Goal: Obtain resource: Download file/media

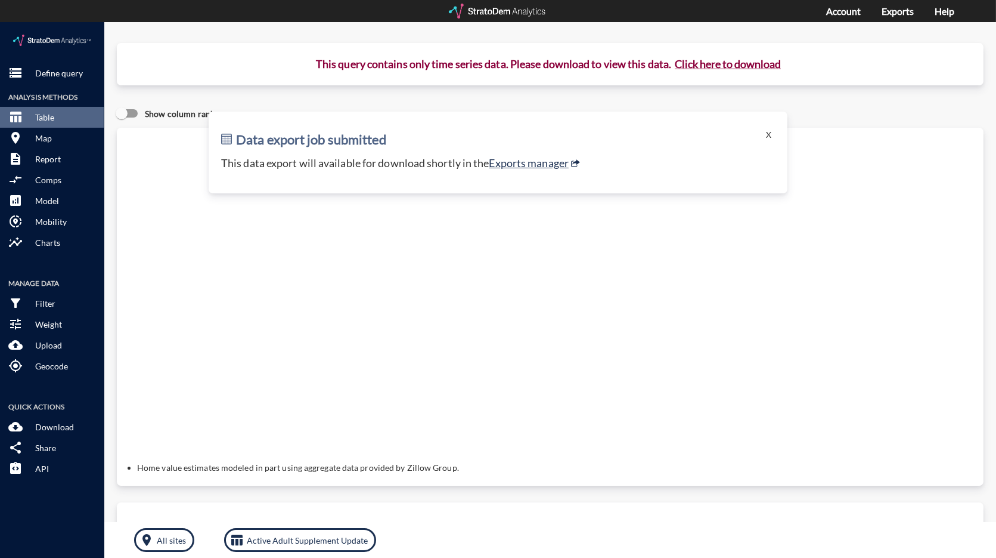
click button "X"
click p "Define query"
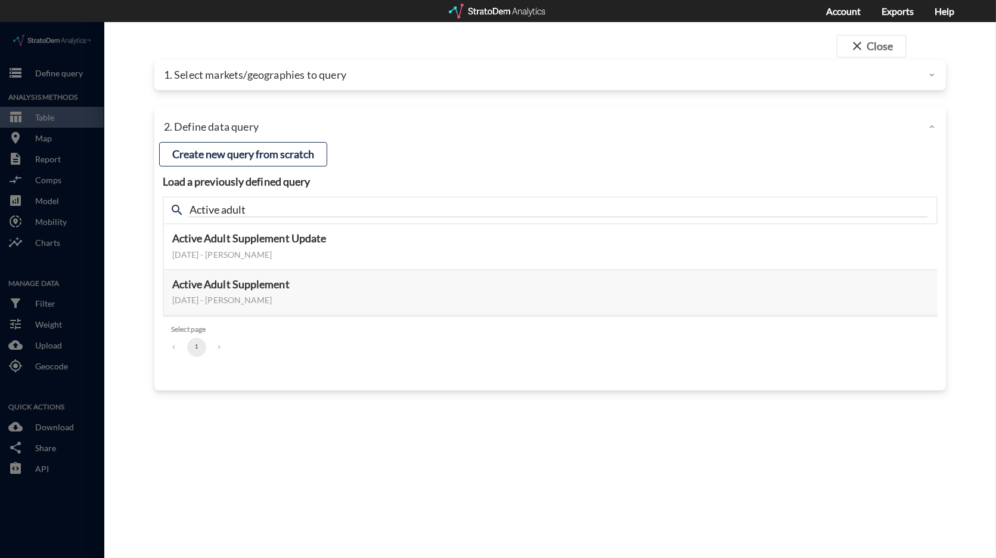
click div "1. Select markets/geographies to query"
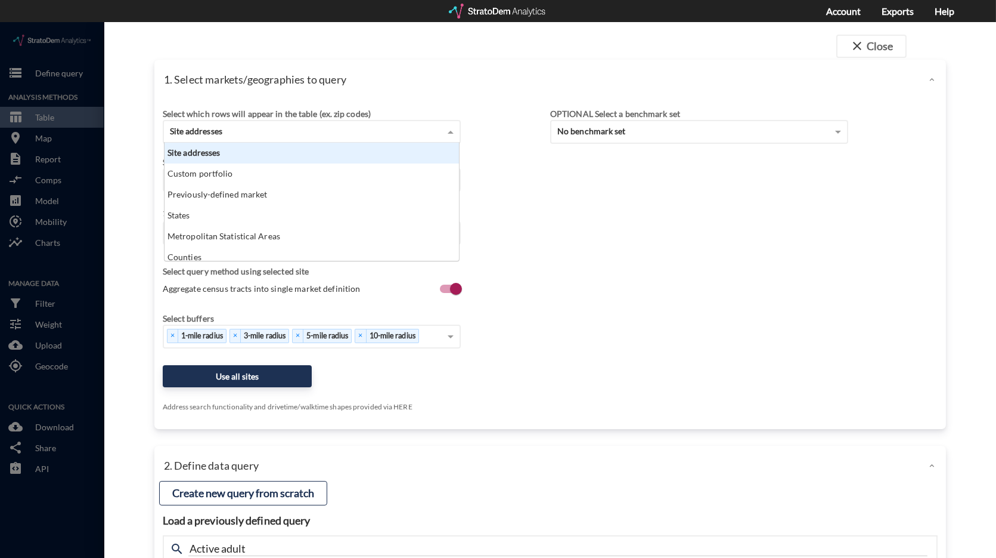
click div "Site addresses"
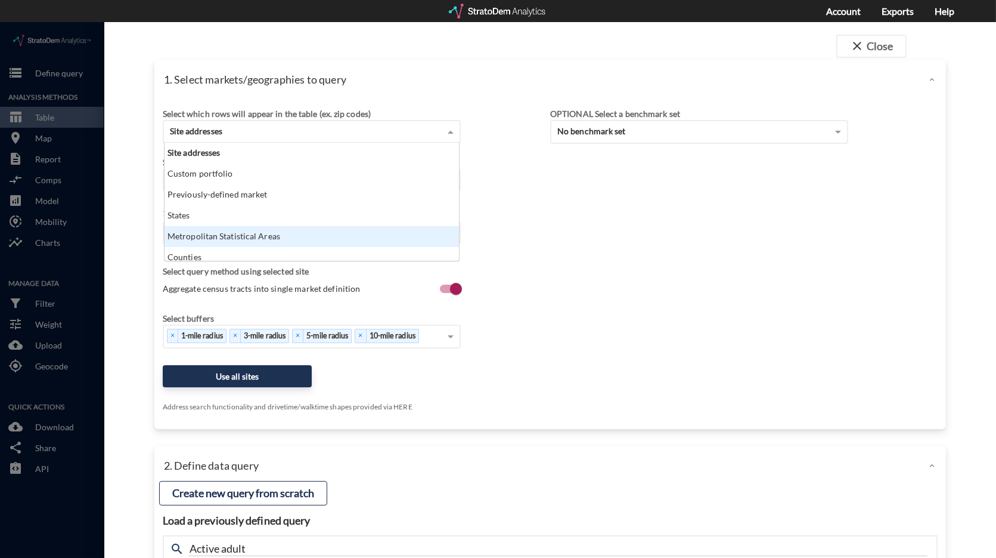
click div "Metropolitan Statistical Areas"
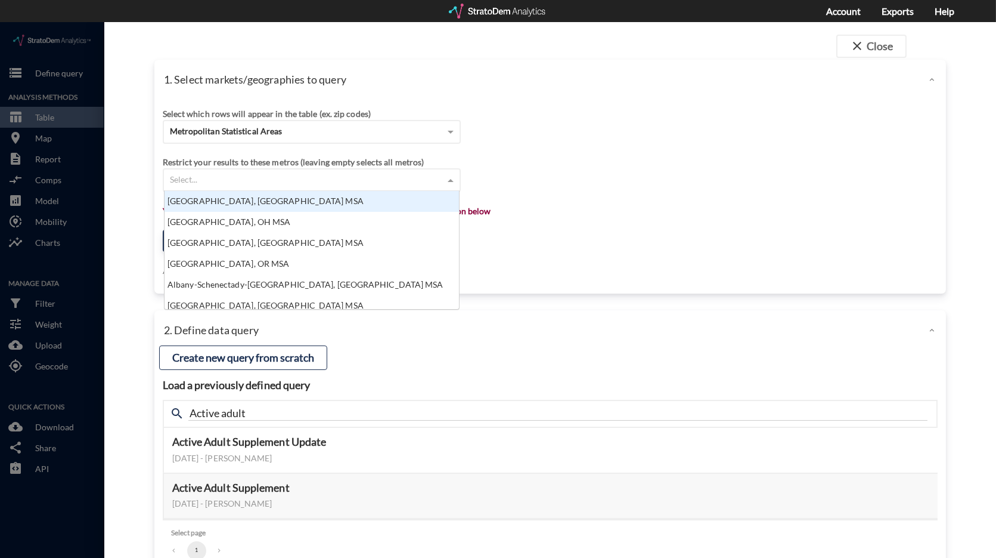
click div "Select..."
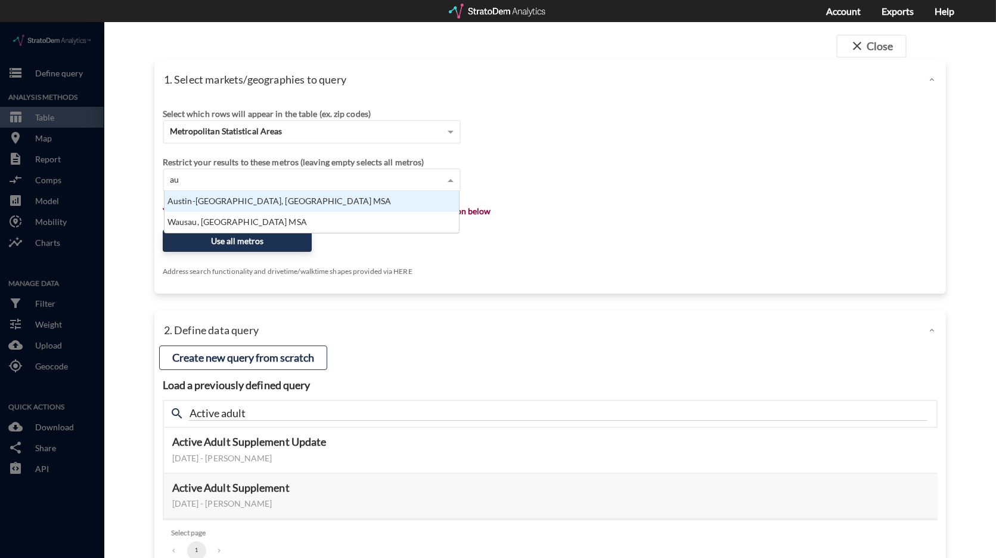
type input "aus"
click div "Austin-[GEOGRAPHIC_DATA], [GEOGRAPHIC_DATA] MSA"
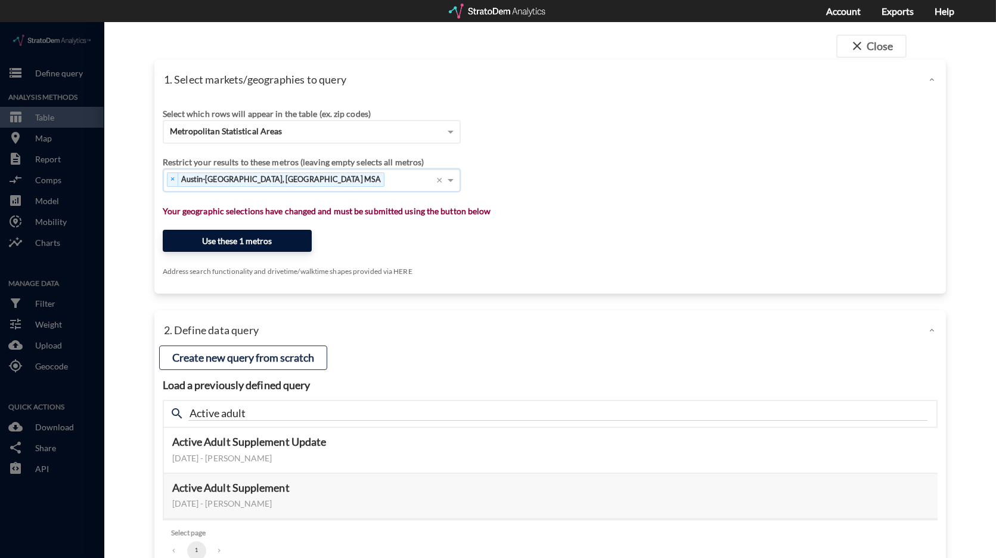
click button "Use these 1 metros"
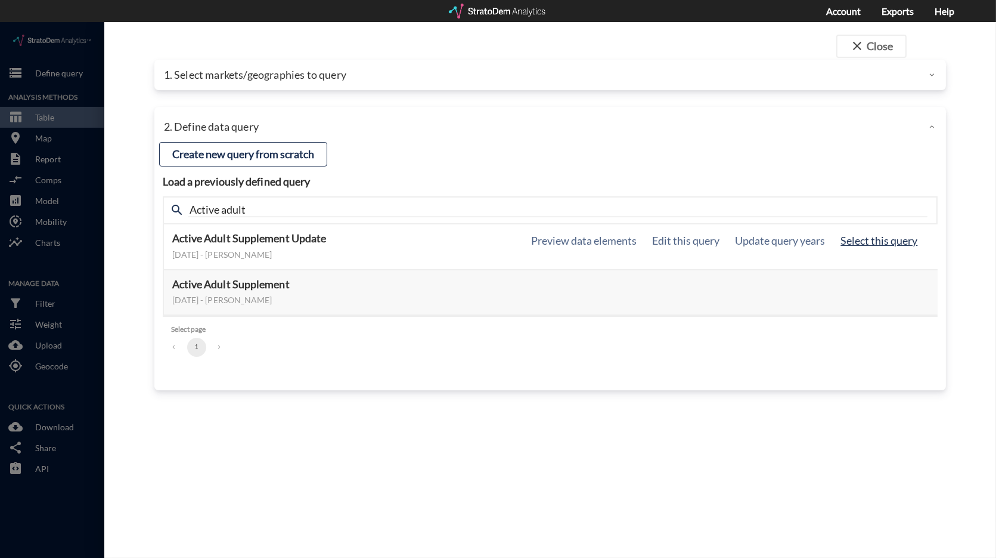
click button "Select this query"
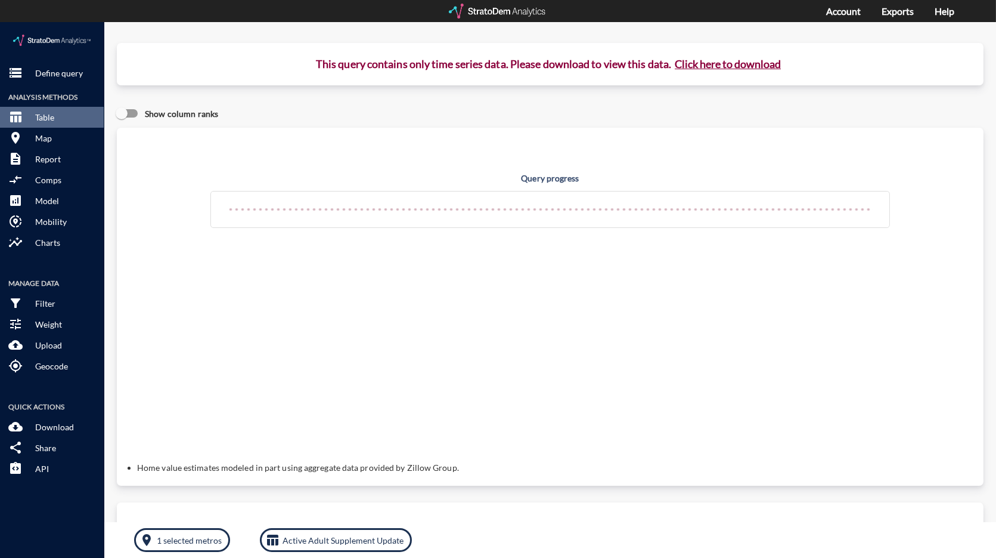
click button "Click here to download"
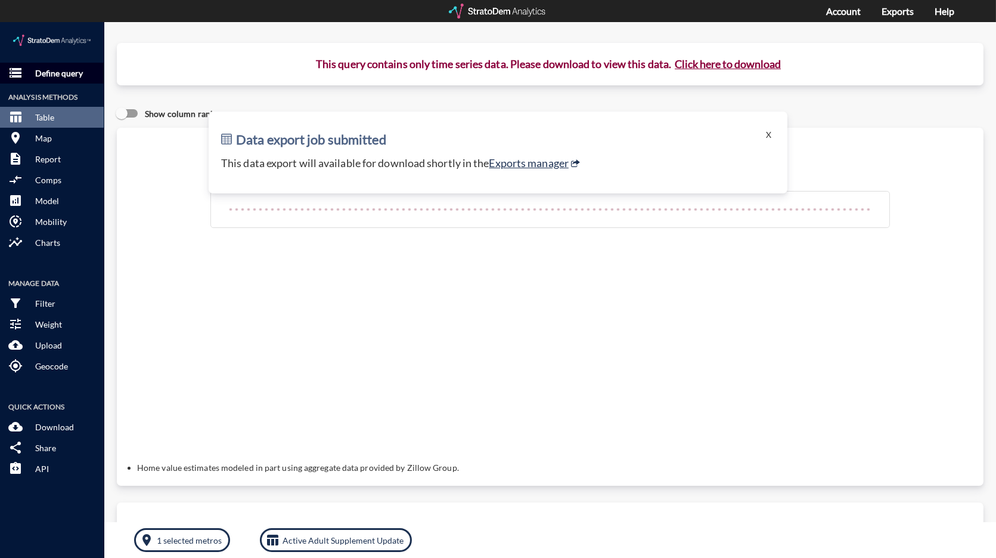
click p "Define query"
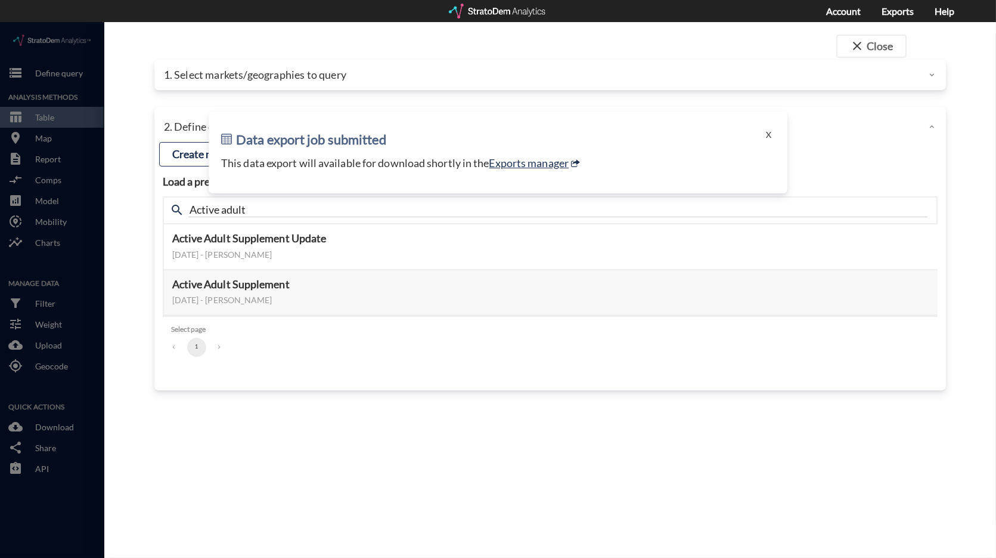
click button "X"
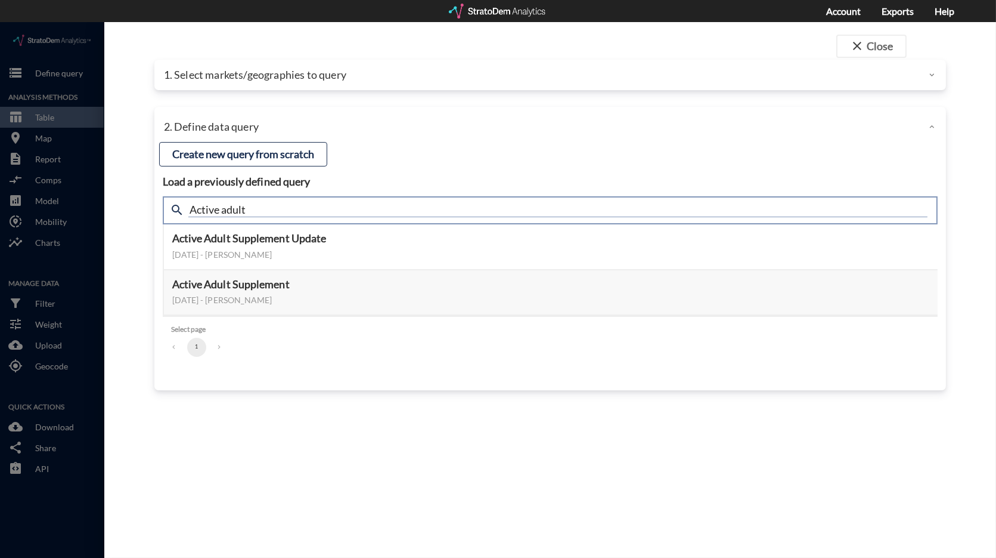
drag, startPoint x: 258, startPoint y: 190, endPoint x: 158, endPoint y: 181, distance: 100.6
click div "Load a previously defined query Create new query from scratch search Active adu…"
type input "meta"
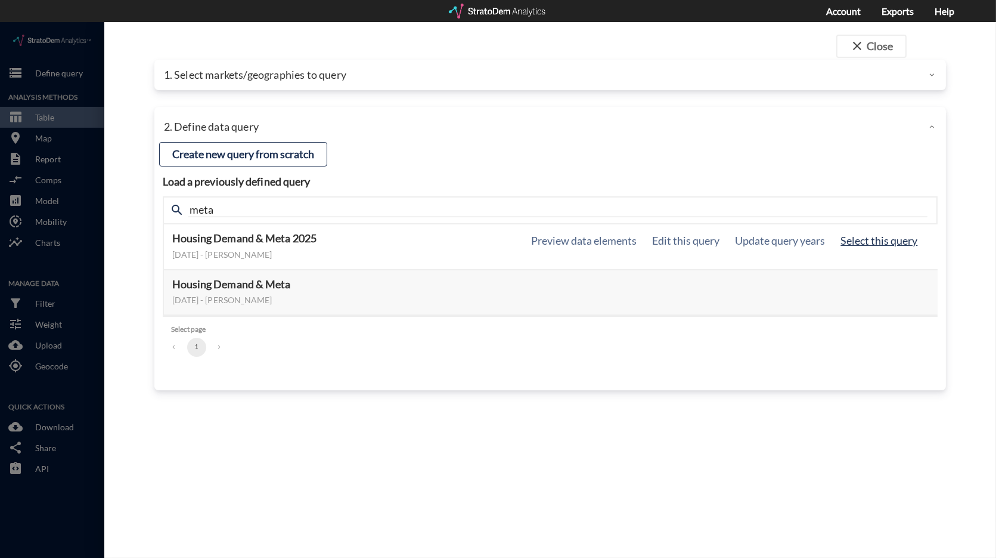
click button "Select this query"
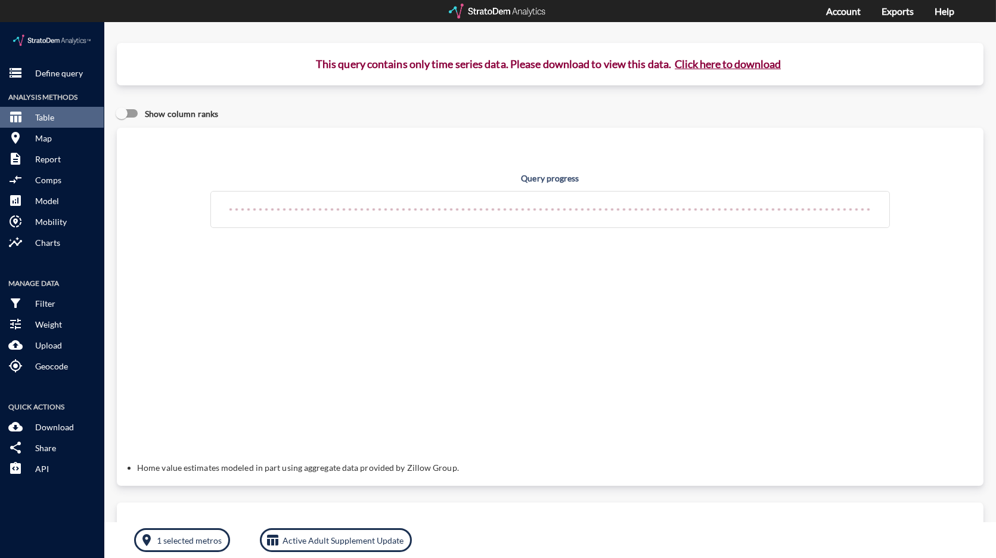
click button "Click here to download"
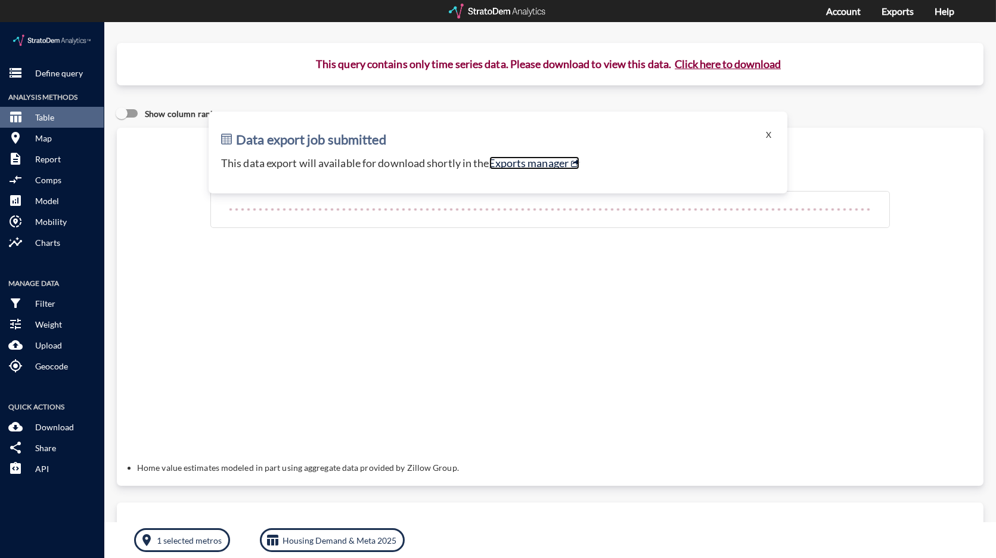
click link "Exports manager"
click button "X"
click p "Define query"
click button "X"
click p "Define query"
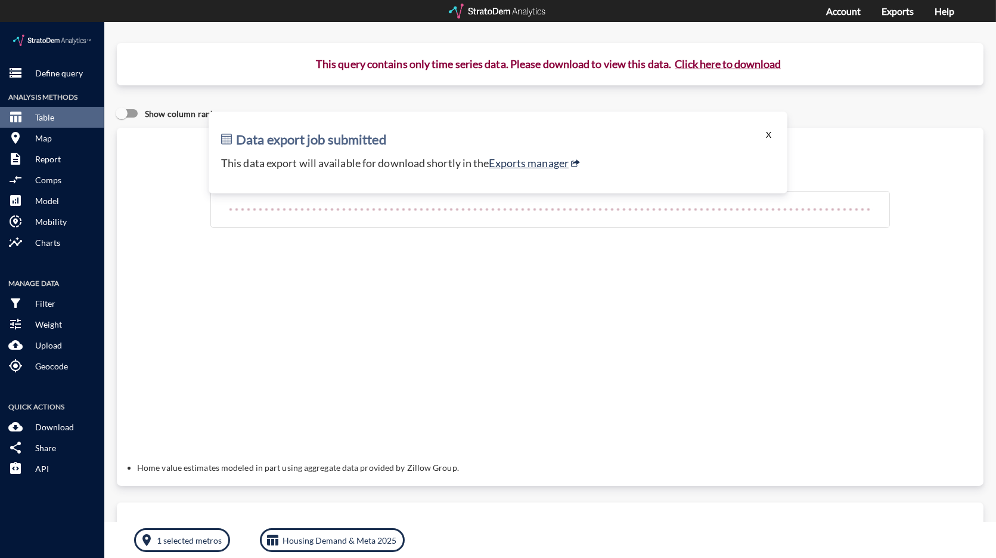
click button "X"
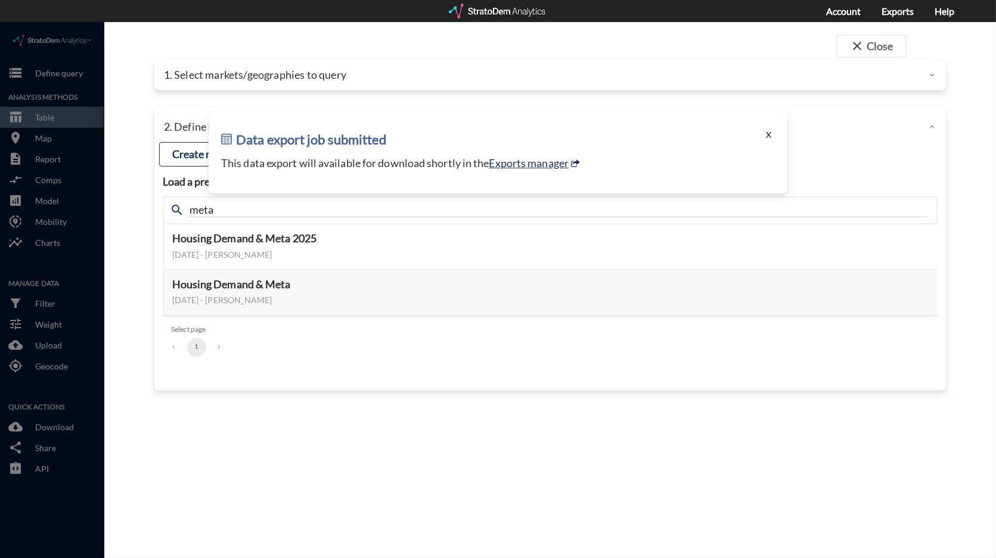
click button "X"
click div "2. Define data query"
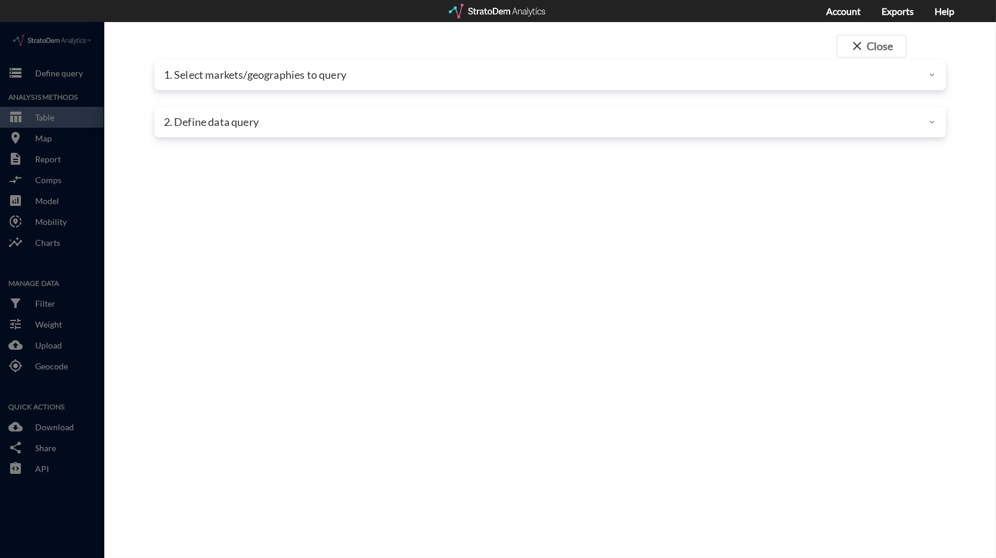
click div "1. Select markets/geographies to query"
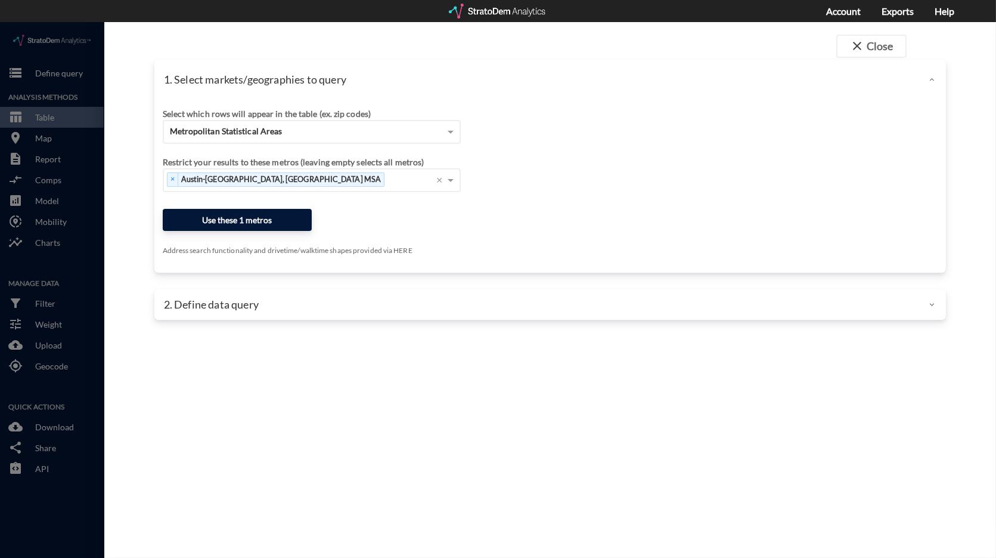
click button "Use these 1 metros"
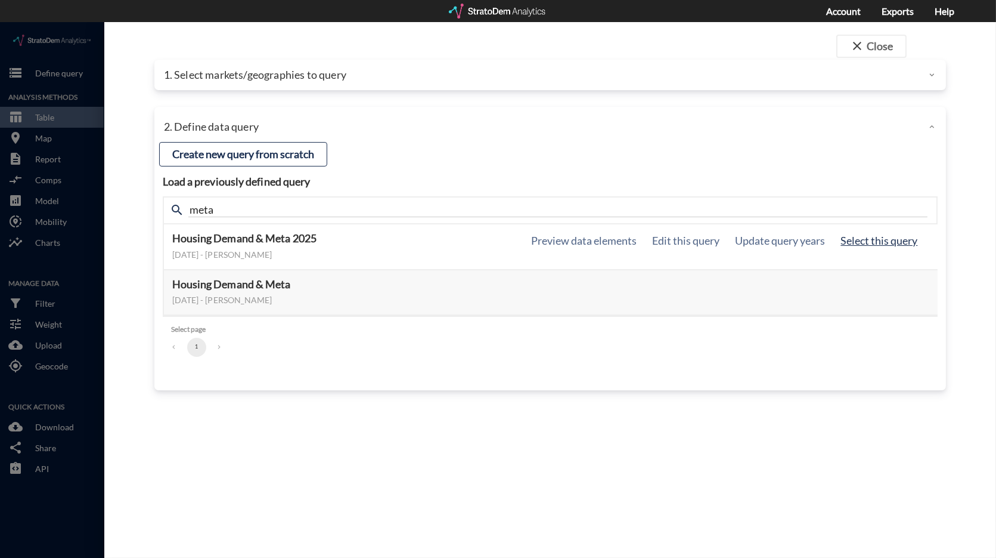
click button "Select this query"
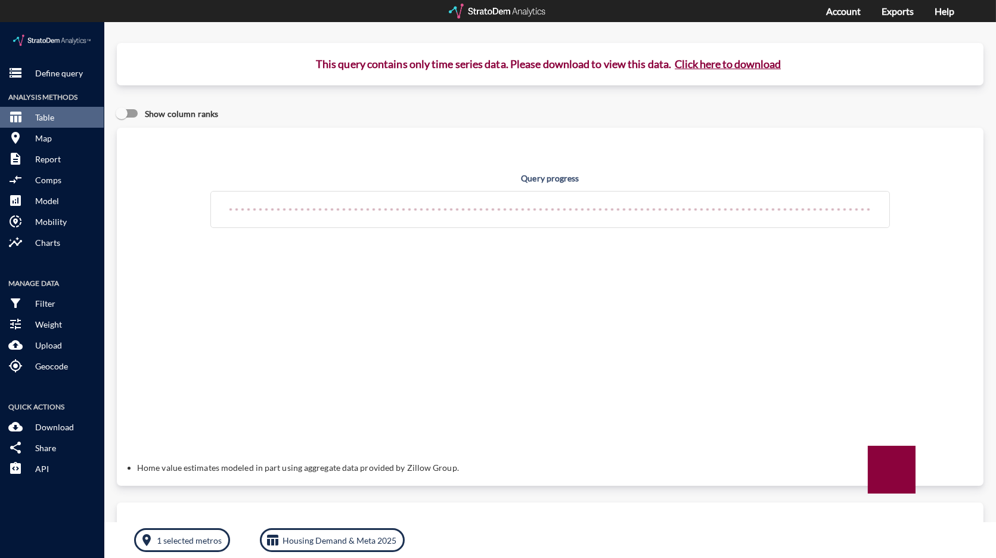
click button "Click here to download"
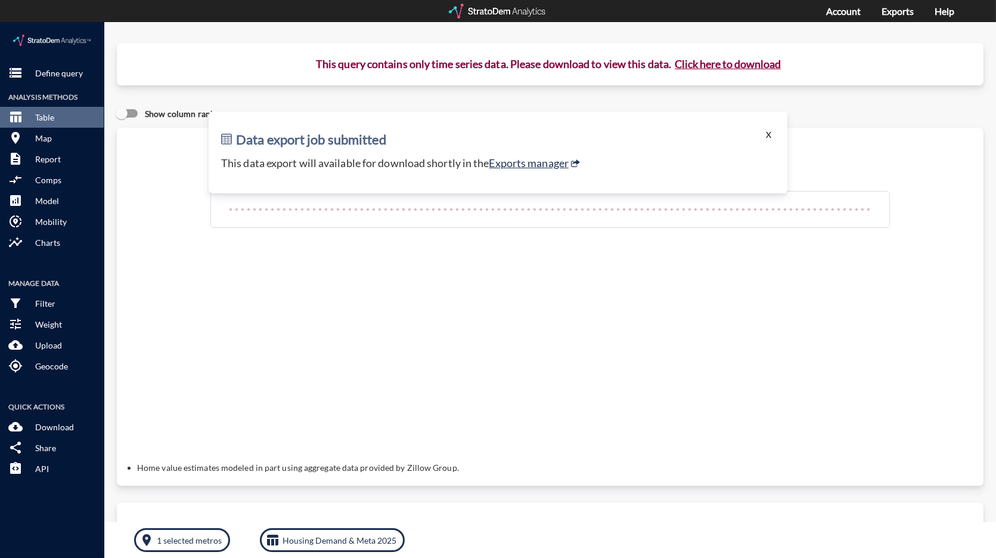
click button "X"
click p "Define query"
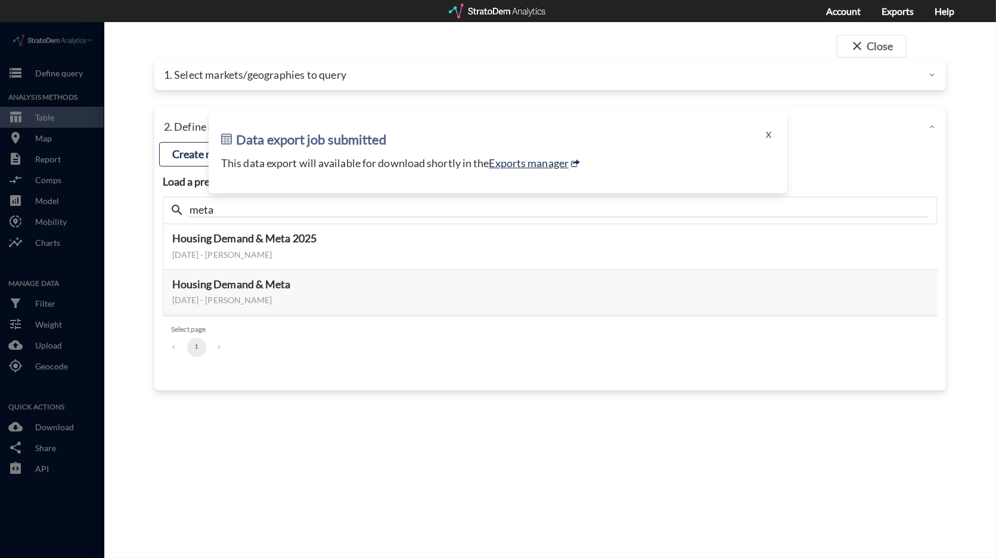
click div "1. Select markets/geographies to query"
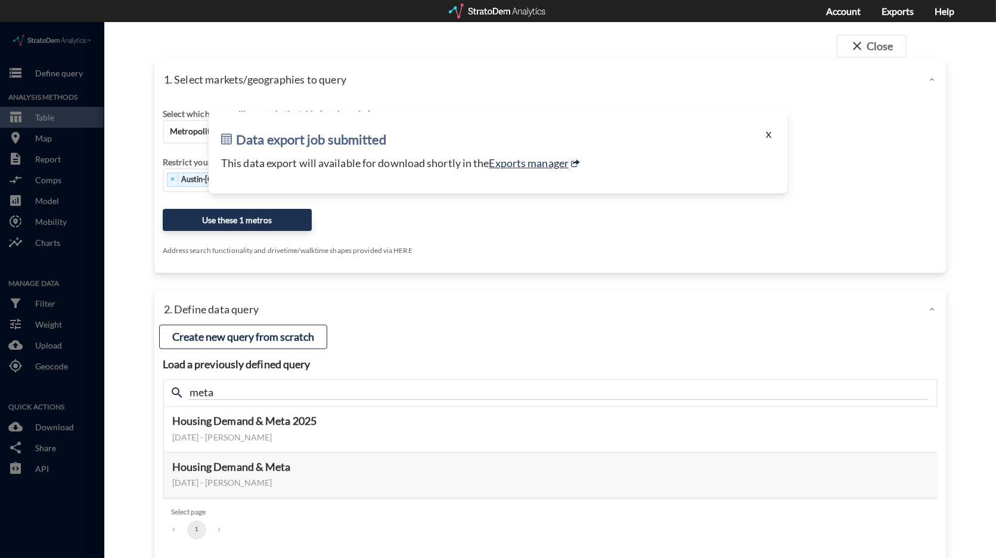
click button "X"
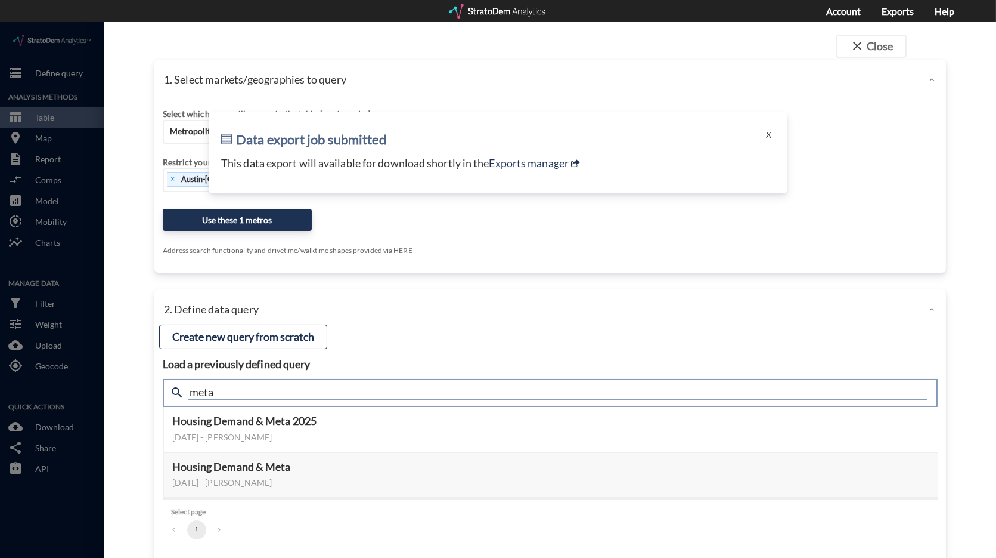
click input "meta"
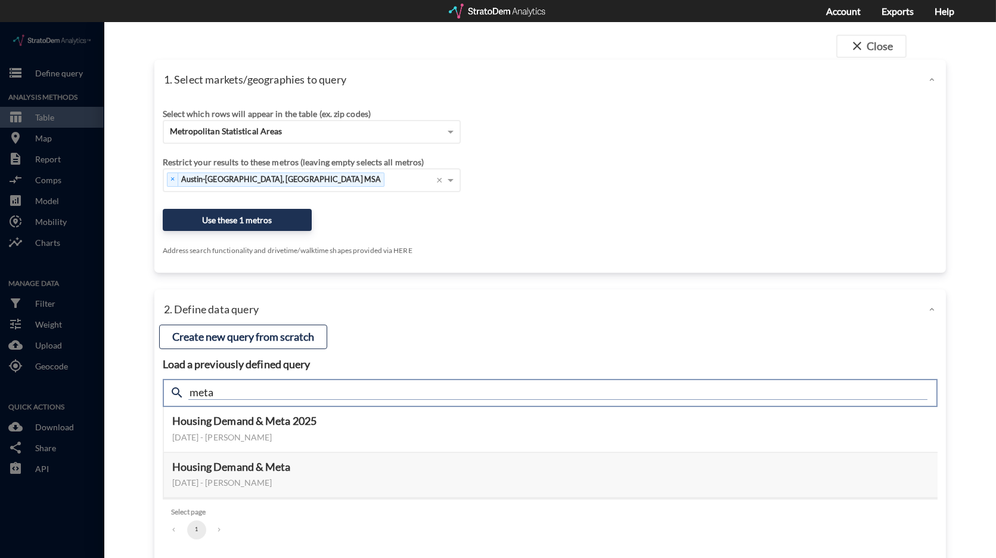
drag, startPoint x: 250, startPoint y: 366, endPoint x: 159, endPoint y: 364, distance: 91.8
click div "Load a previously defined query Create new query from scratch search meta Housi…"
type input "active adult"
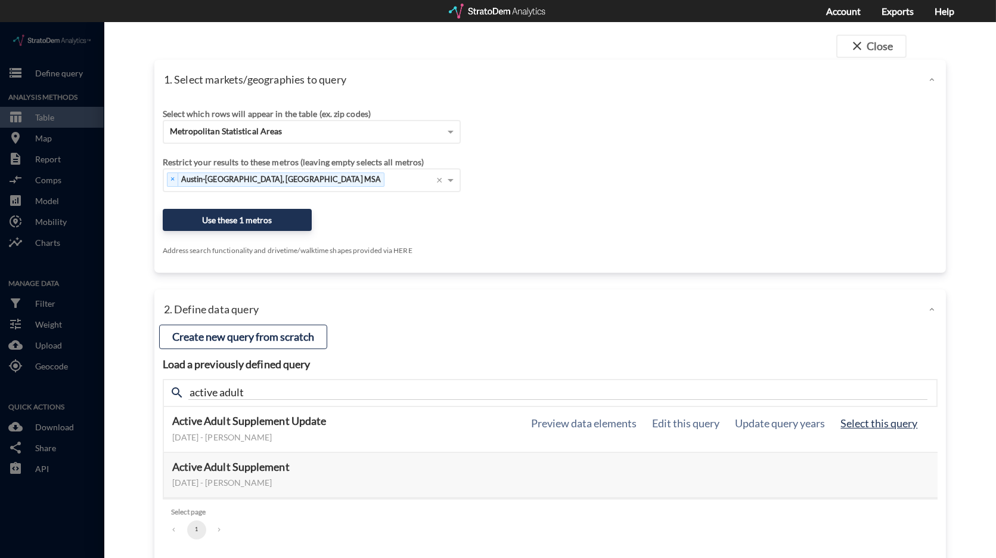
click button "Select this query"
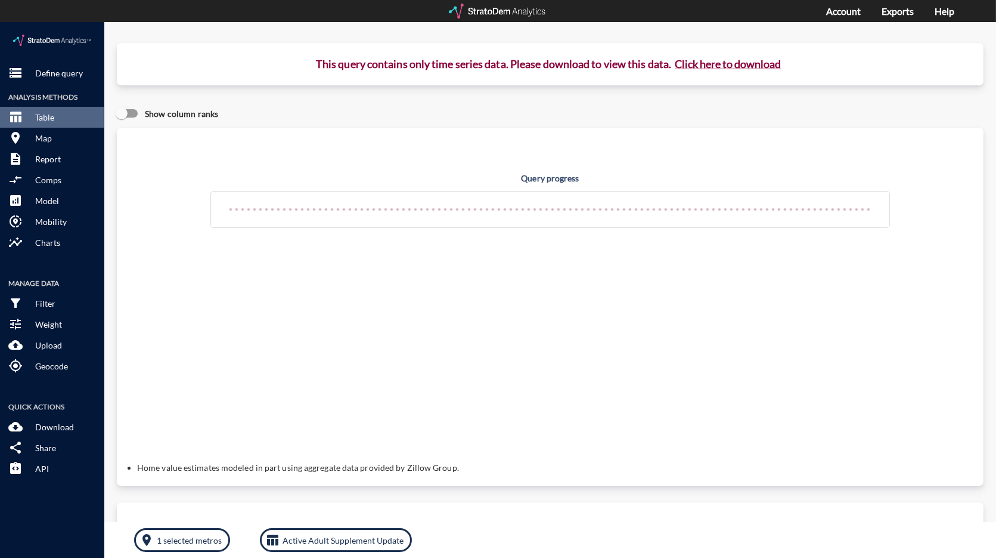
click button "Click here to download"
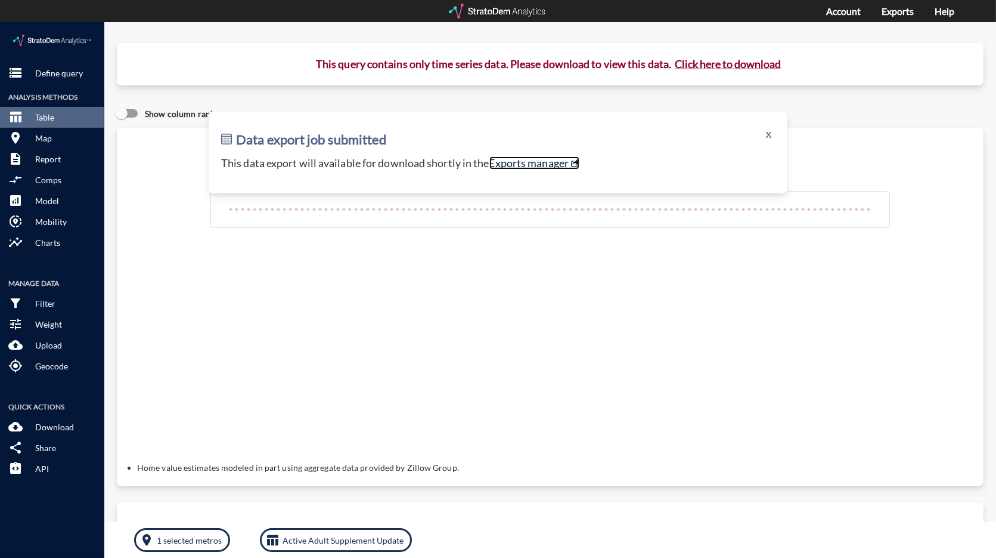
click link "Exports manager"
click button "Click here to download"
click button "X"
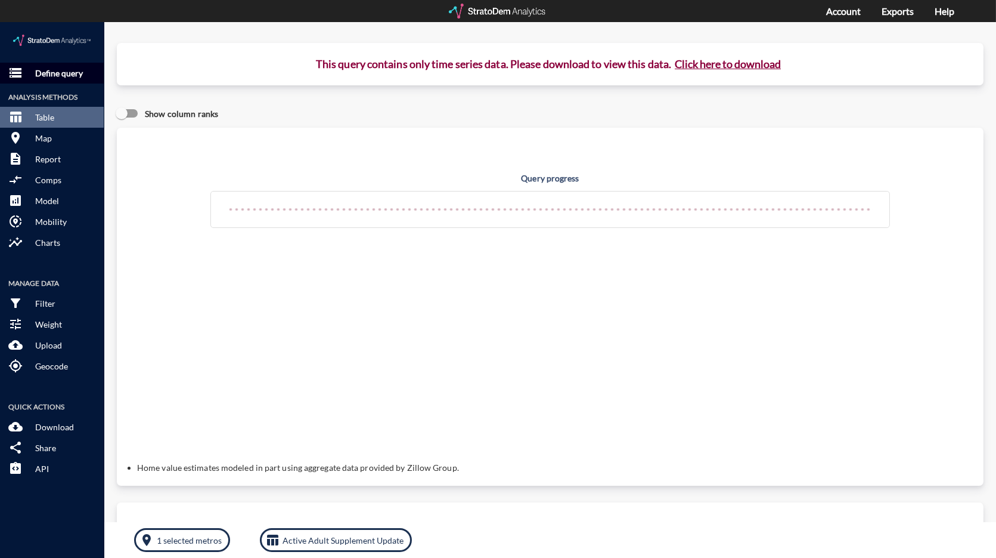
click p "Define query"
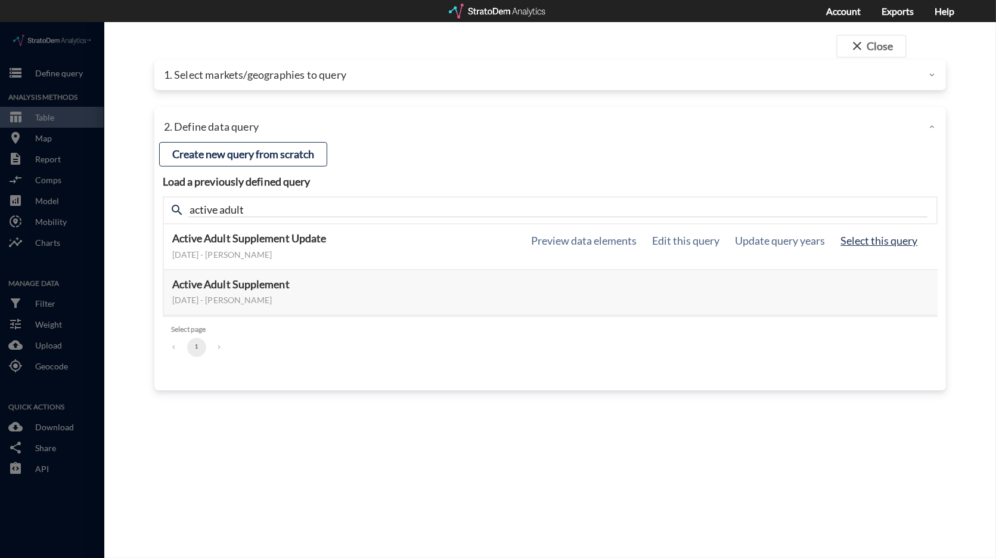
click button "Select this query"
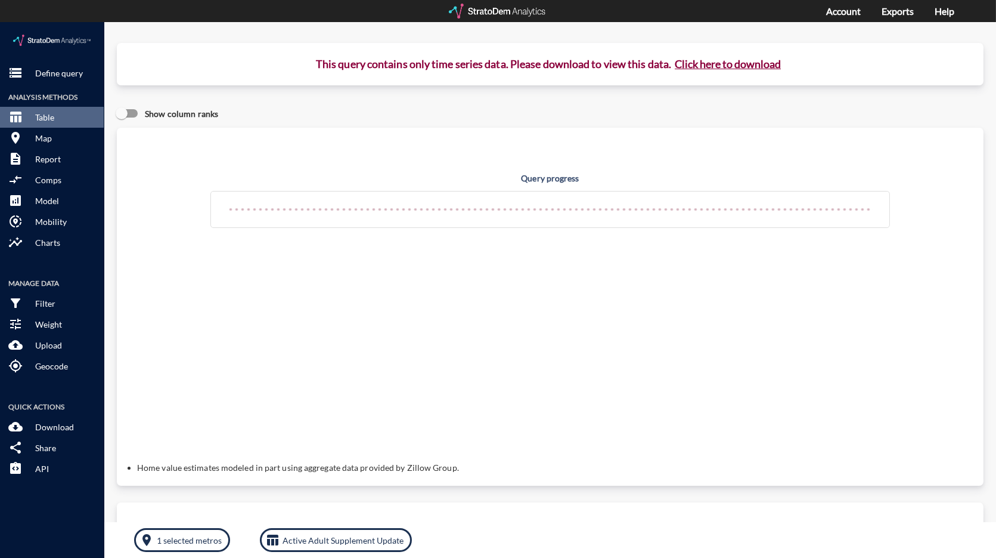
click button "Click here to download"
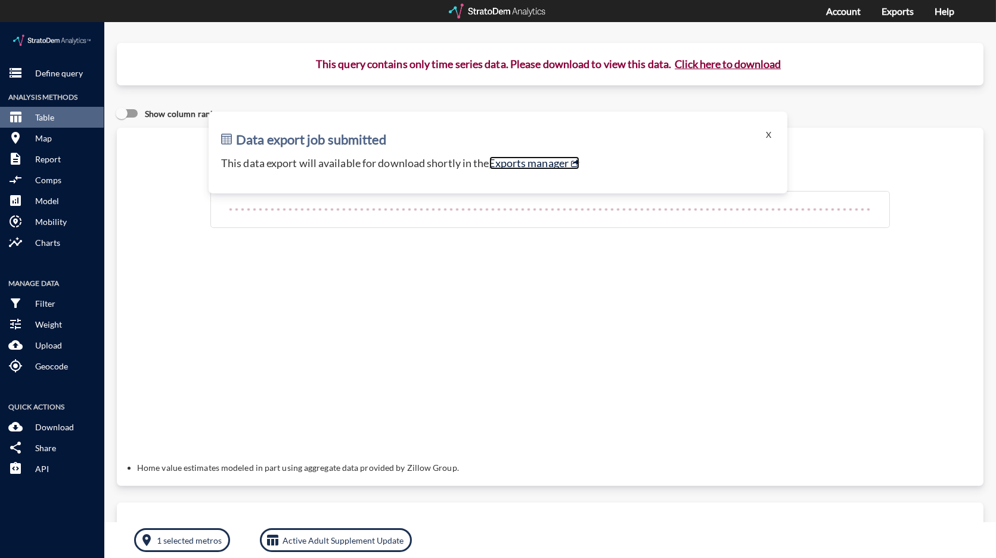
click link "Exports manager"
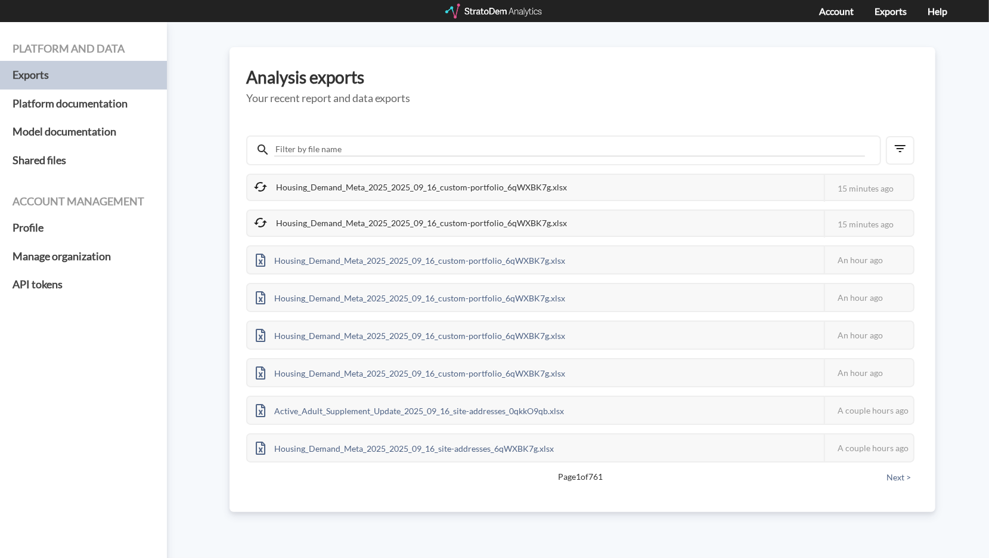
click at [468, 479] on div "Housing_Demand_Meta_2025_2025_09_16_custom-portfolio_6qWXBK7g.xlsx This job fai…" at bounding box center [582, 309] width 673 height 364
click at [483, 512] on div "Platform and data Exports Platform documentation Model documentation Shared fil…" at bounding box center [494, 289] width 989 height 535
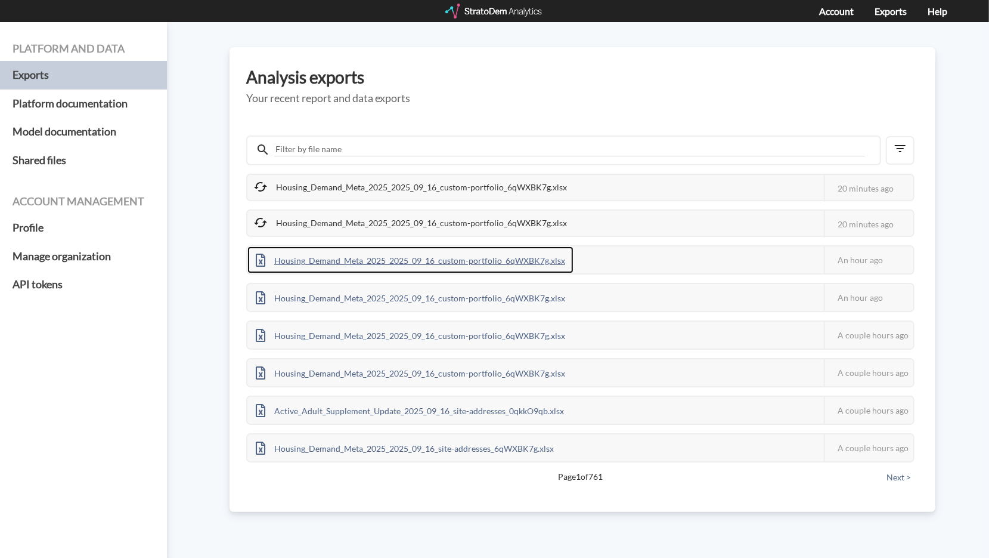
click at [400, 258] on div "Housing_Demand_Meta_2025_2025_09_16_custom-portfolio_6qWXBK7g.xlsx" at bounding box center [410, 259] width 326 height 27
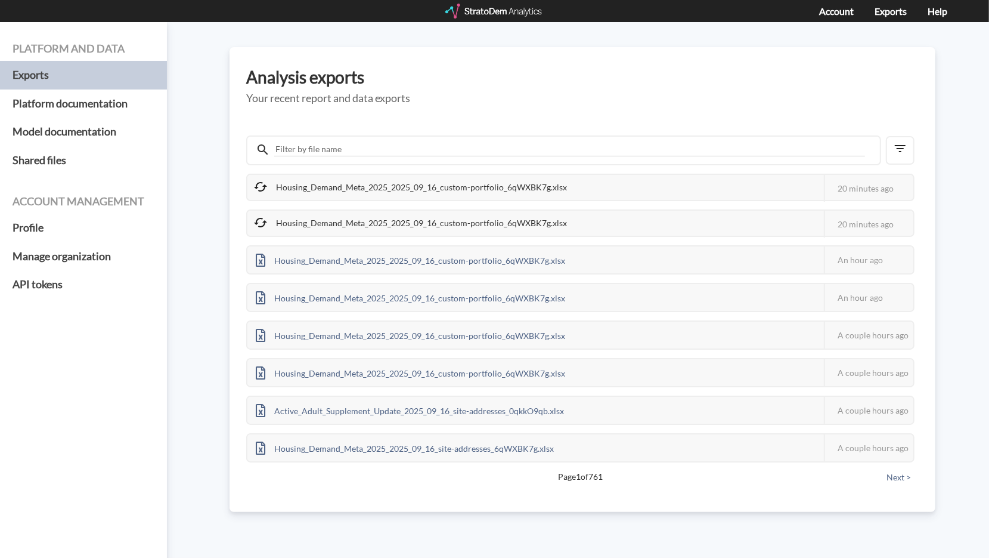
click at [477, 481] on div "Housing_Demand_Meta_2025_2025_09_16_custom-portfolio_6qWXBK7g.xlsx This job fai…" at bounding box center [582, 309] width 673 height 364
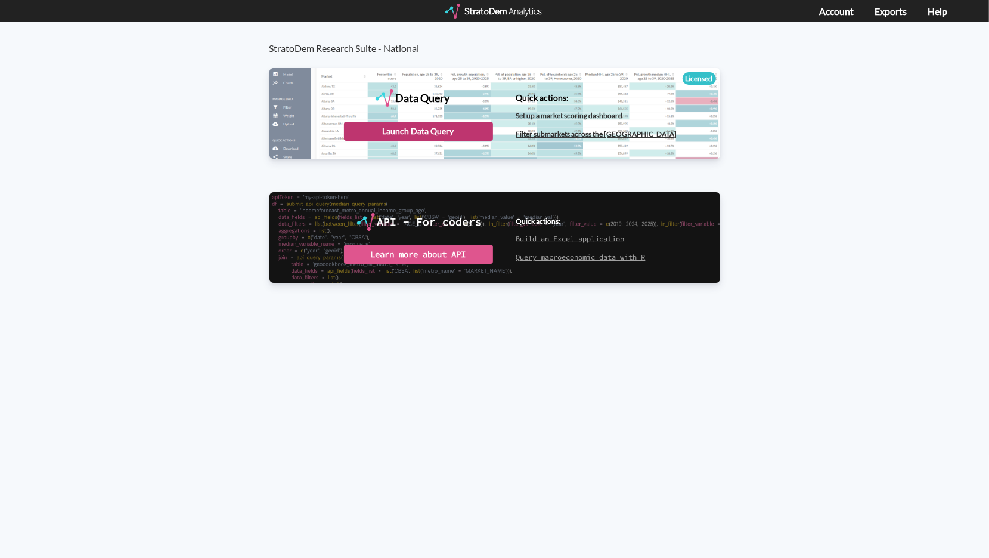
click at [408, 131] on div "Launch Data Query" at bounding box center [418, 131] width 149 height 19
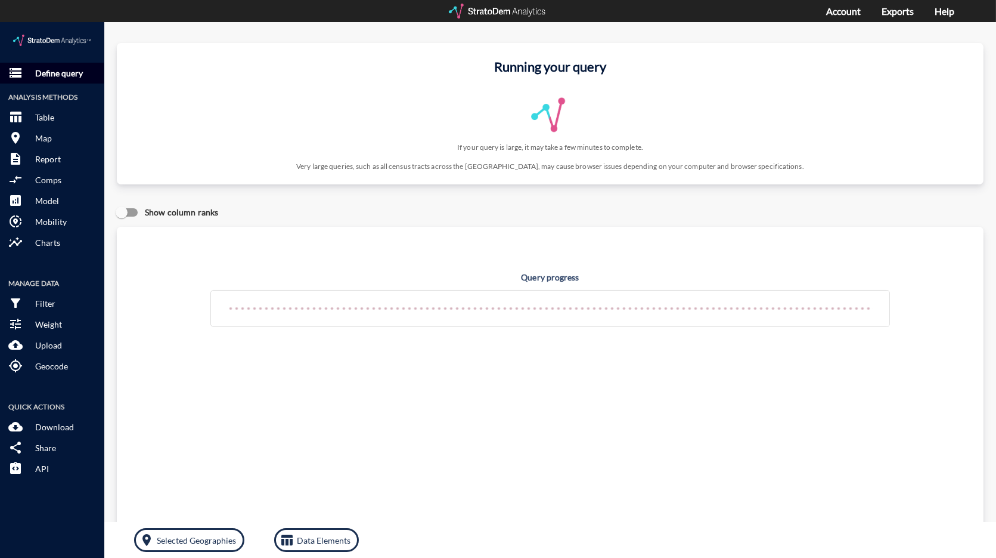
click p "Define query"
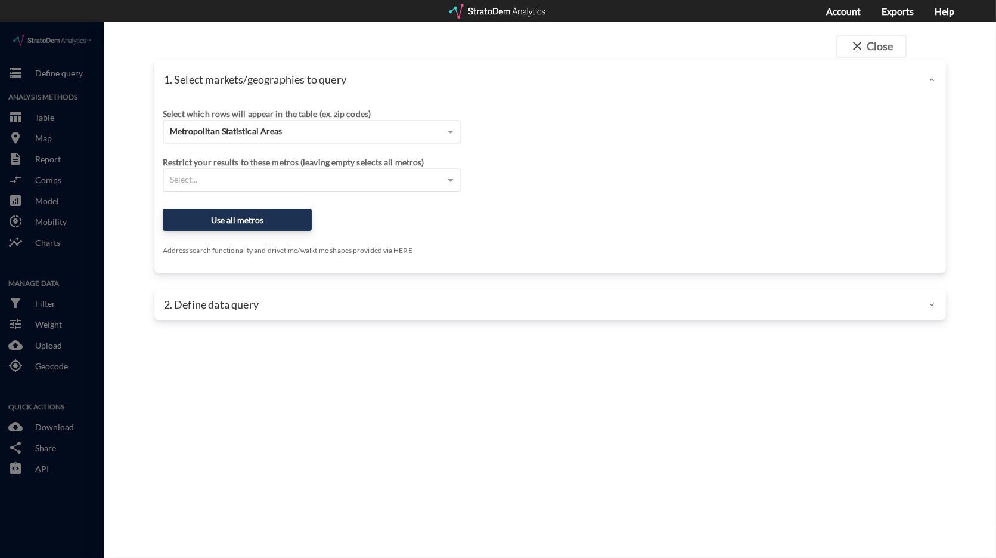
click div "Select..."
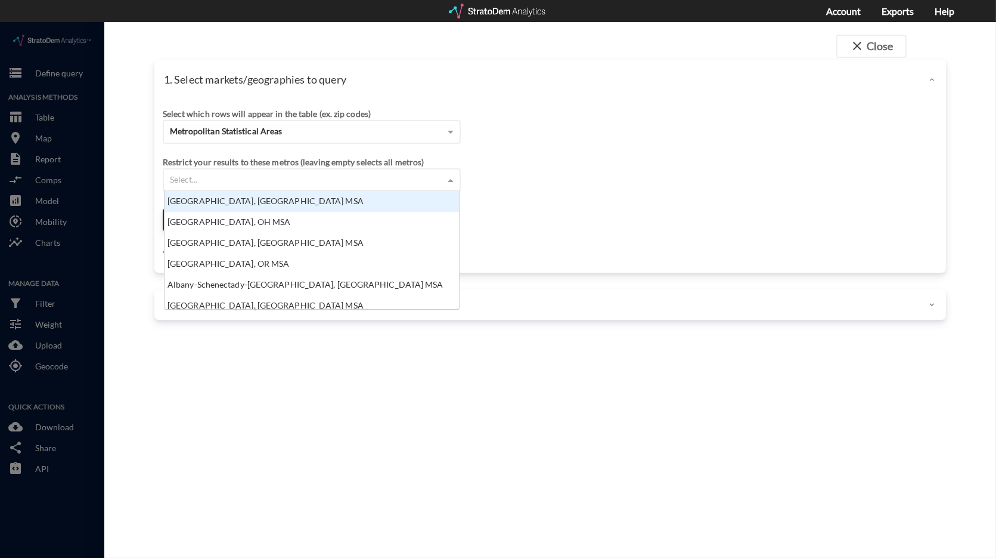
scroll to position [108, 288]
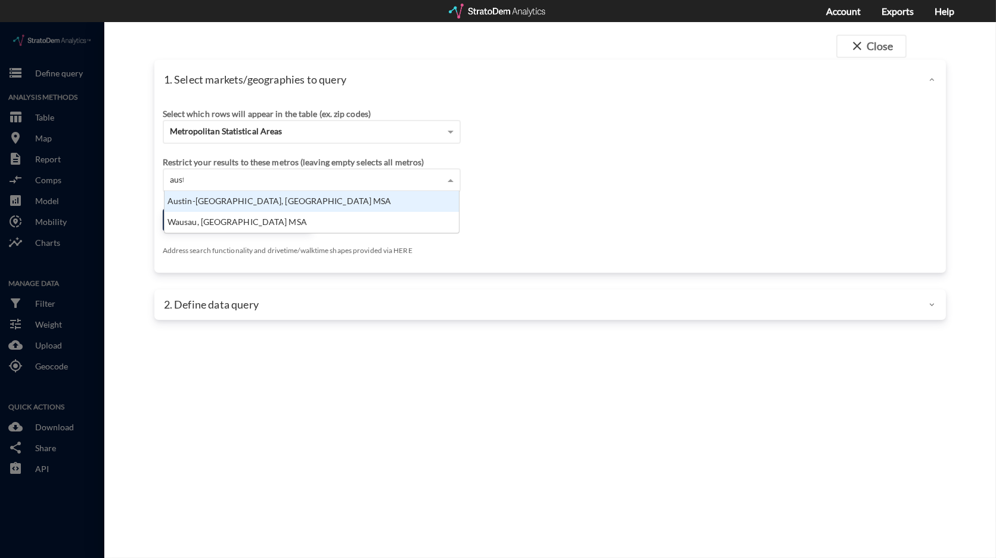
type input "austi"
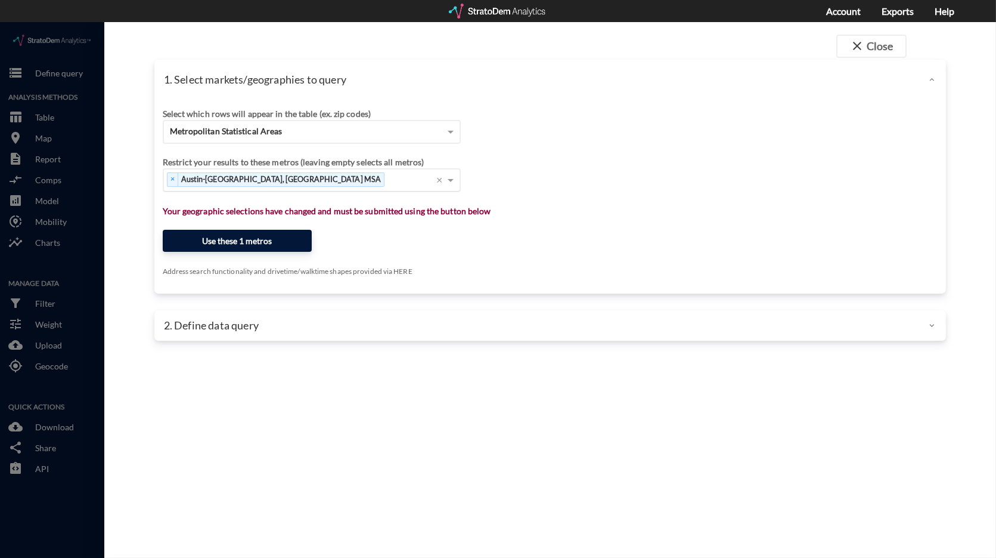
click button "Use these 1 metros"
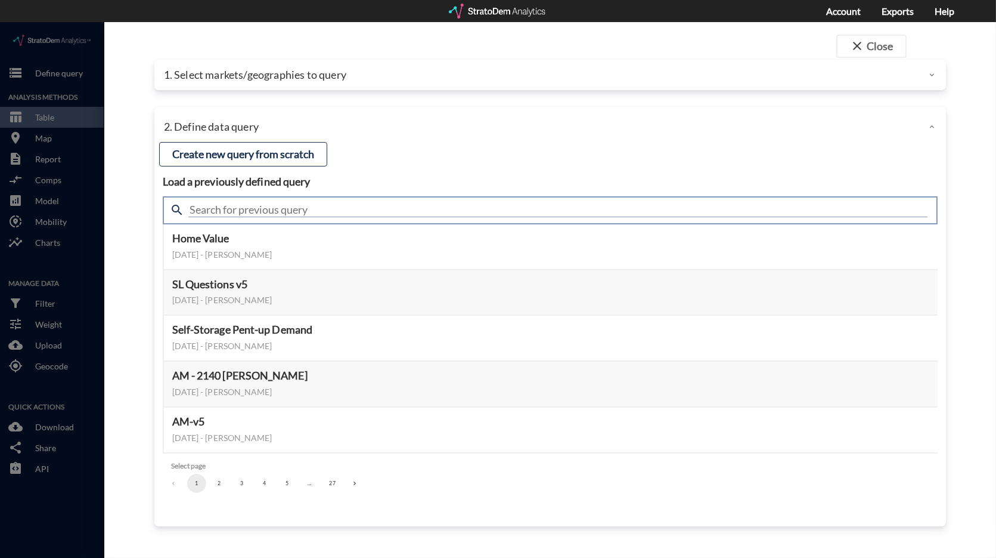
click input "text"
type input "meta"
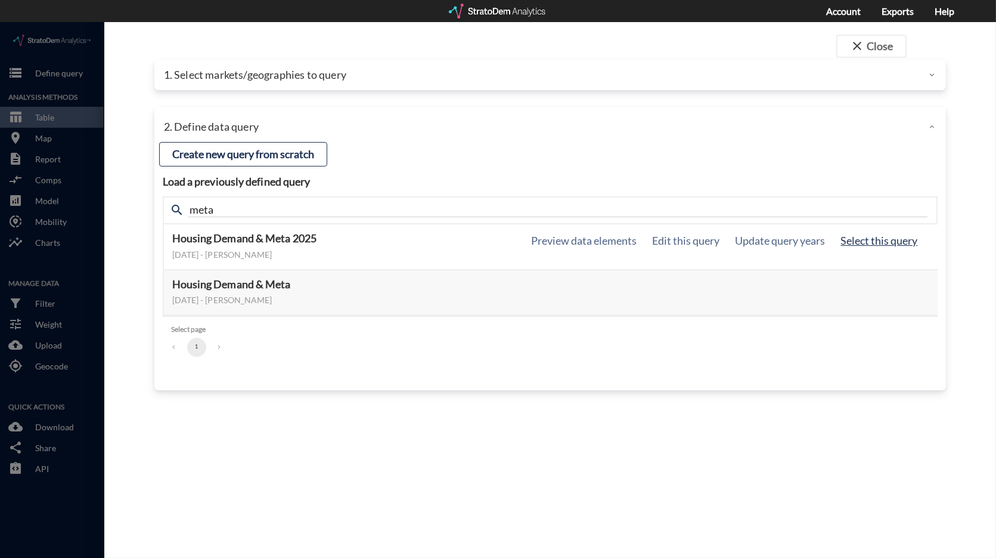
click button "Select this query"
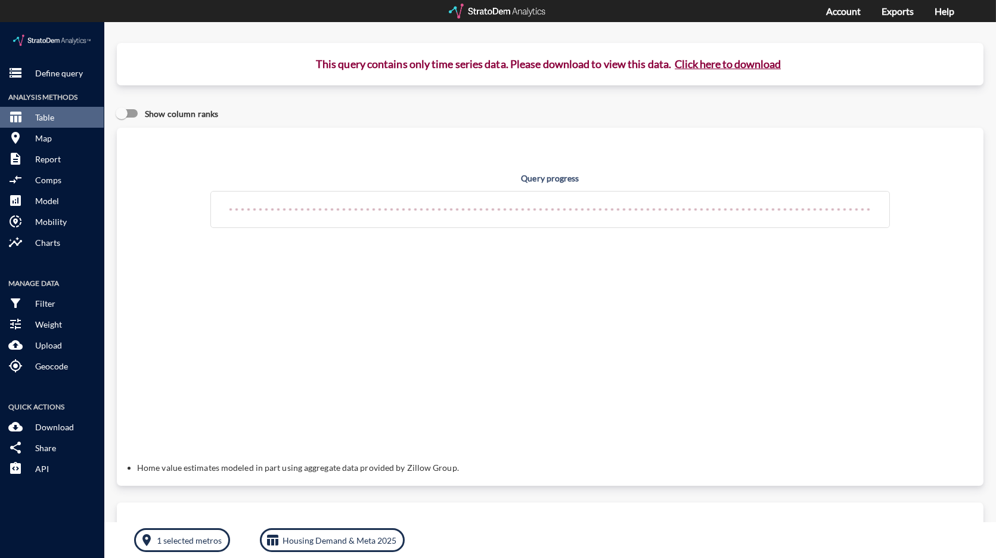
click button "Click here to download"
